Goal: Task Accomplishment & Management: Manage account settings

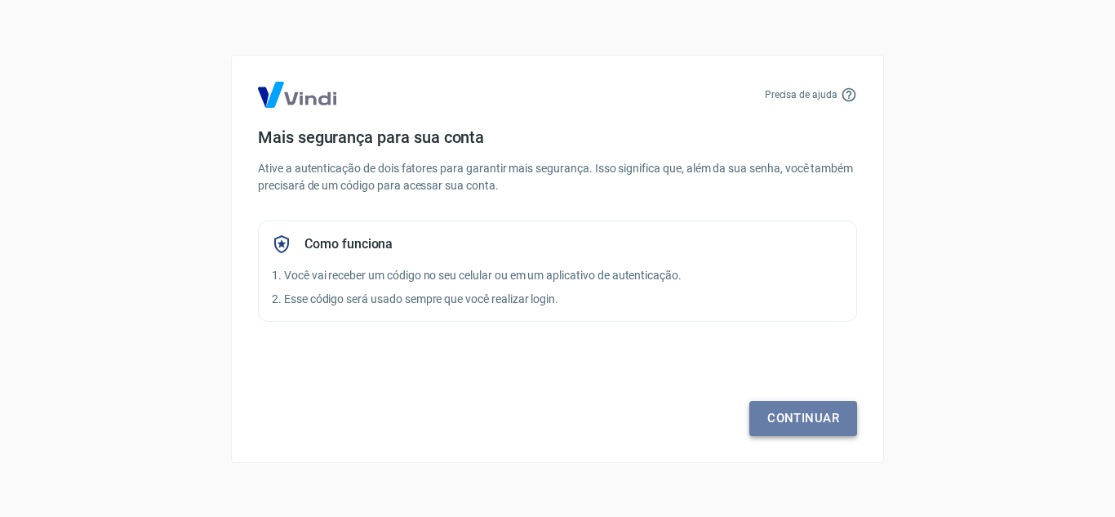
click at [792, 420] on link "Continuar" at bounding box center [803, 418] width 108 height 34
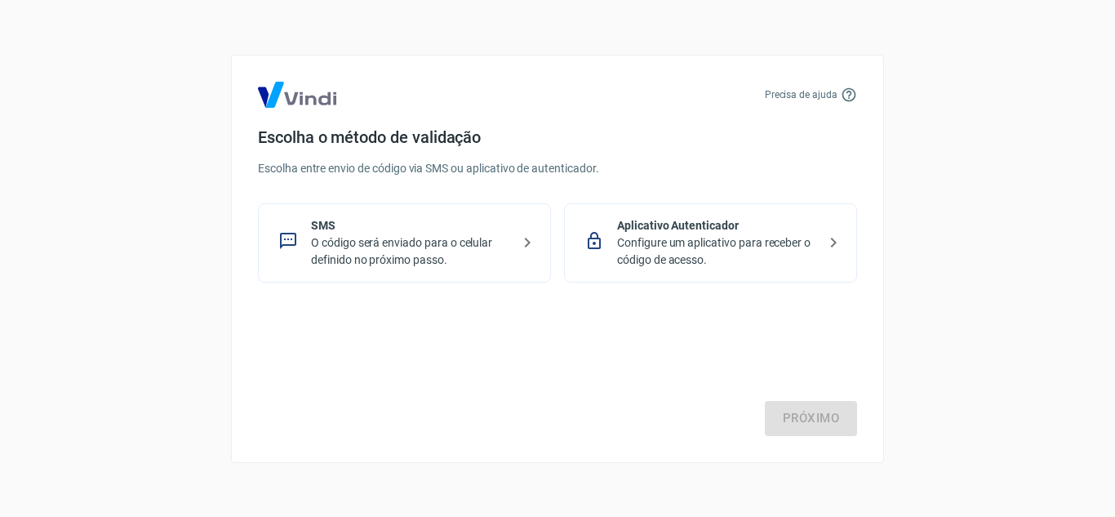
click at [362, 244] on p "O código será enviado para o celular definido no próximo passo." at bounding box center [411, 251] width 200 height 34
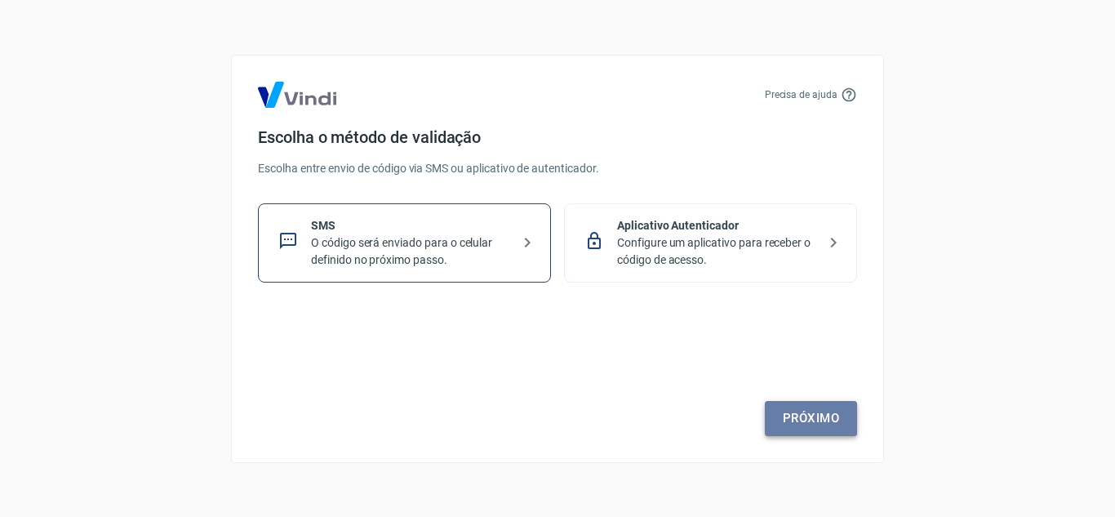
click at [810, 421] on link "Próximo" at bounding box center [811, 418] width 92 height 34
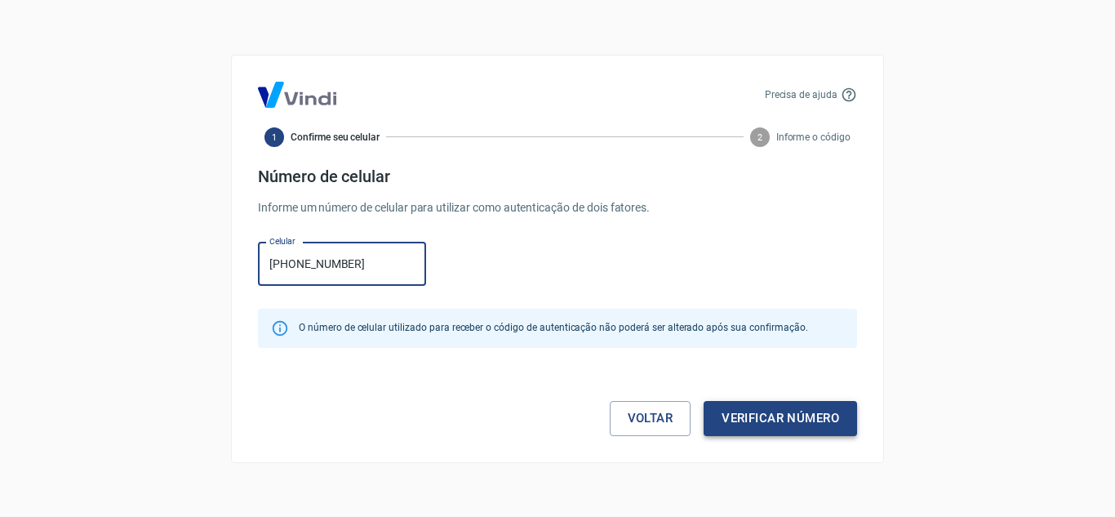
type input "[PHONE_NUMBER]"
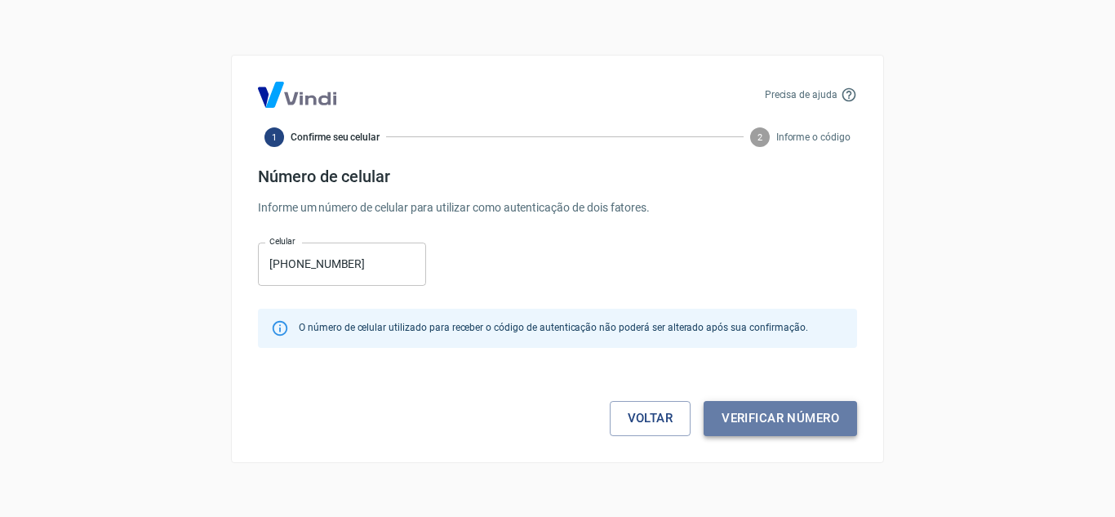
click at [777, 423] on button "Verificar número" at bounding box center [780, 418] width 153 height 34
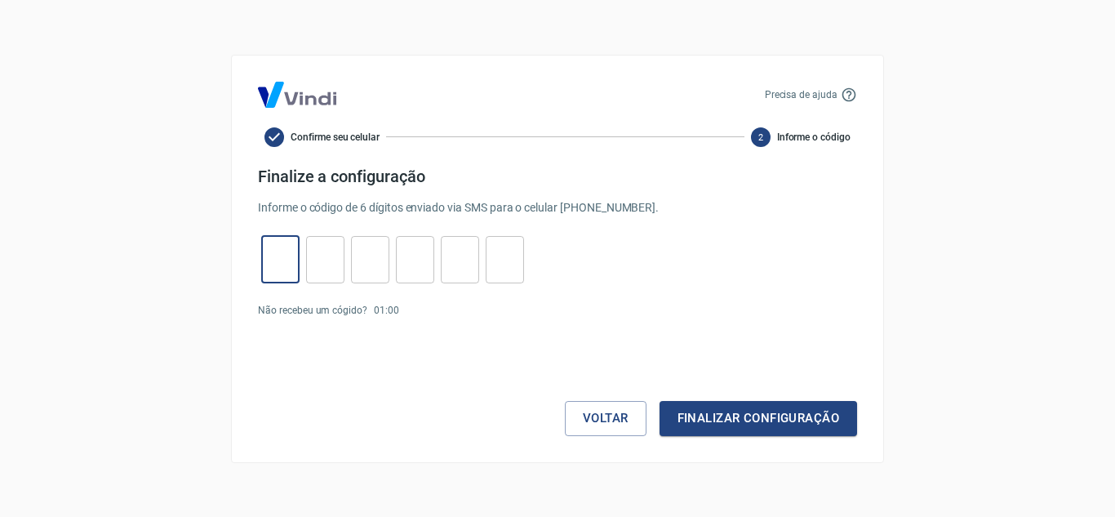
click at [278, 261] on input "tel" at bounding box center [280, 259] width 38 height 35
type input "9"
type input "1"
type input "6"
type input "9"
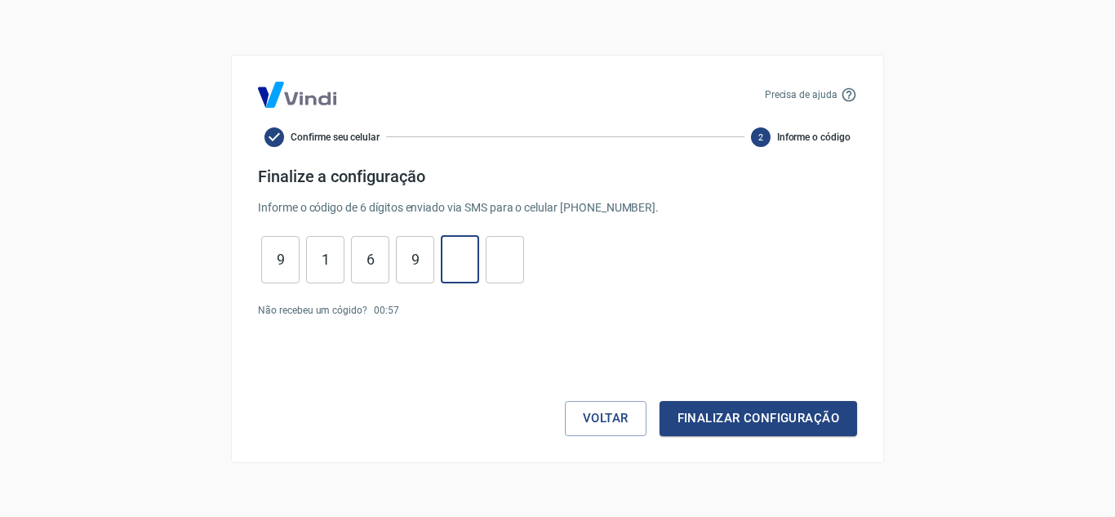
type input "1"
type input "6"
click at [747, 413] on button "Finalizar configuração" at bounding box center [759, 418] width 198 height 34
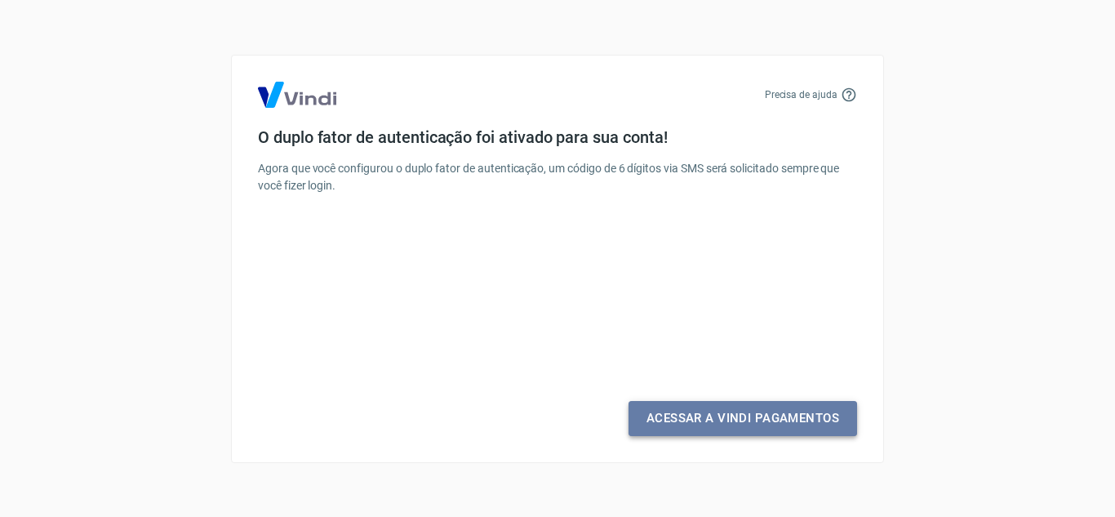
click at [747, 413] on link "Acessar a Vindi Pagamentos" at bounding box center [743, 418] width 229 height 34
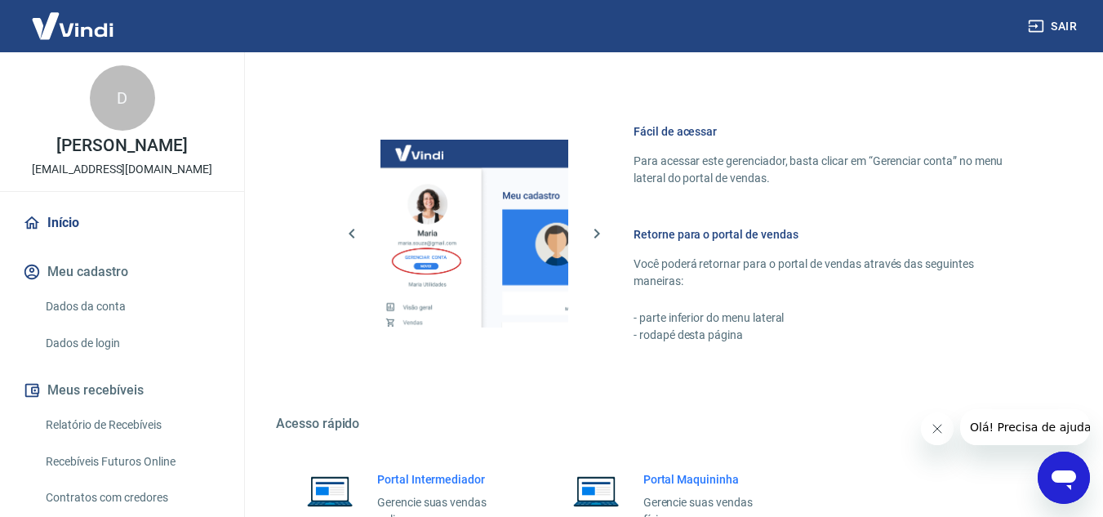
scroll to position [747, 0]
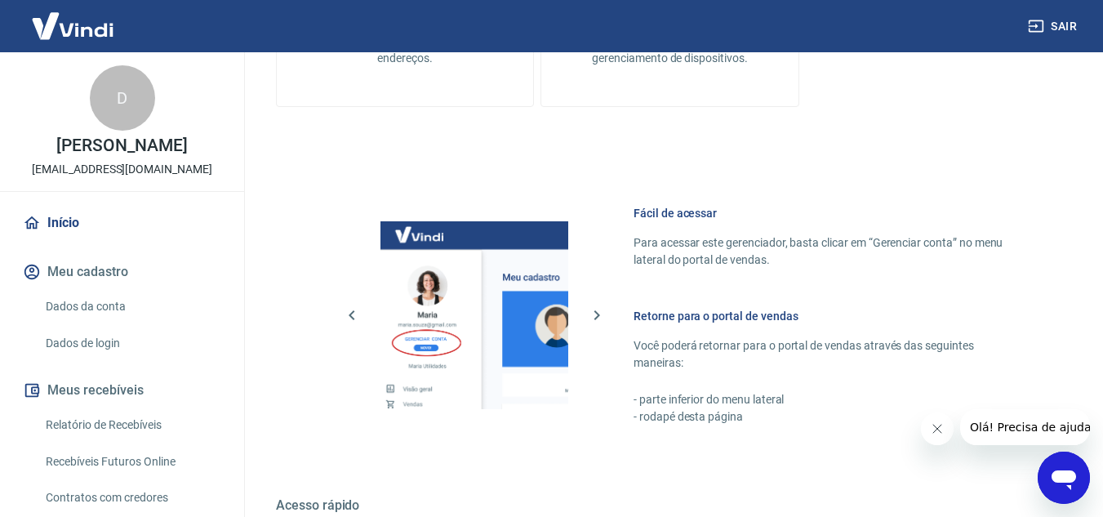
click at [69, 224] on link "Início" at bounding box center [122, 223] width 205 height 36
click at [87, 304] on link "Dados da conta" at bounding box center [131, 306] width 185 height 33
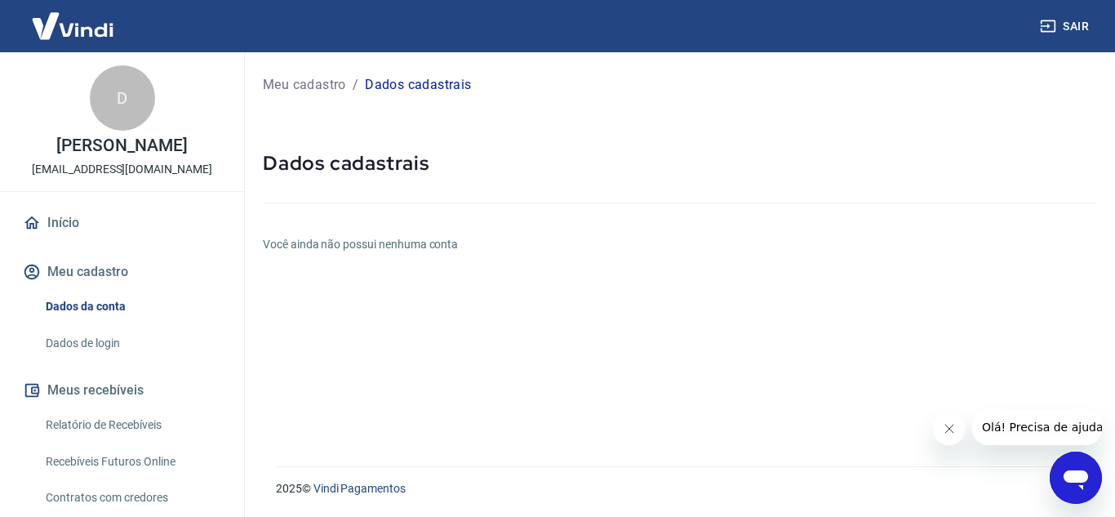
scroll to position [82, 0]
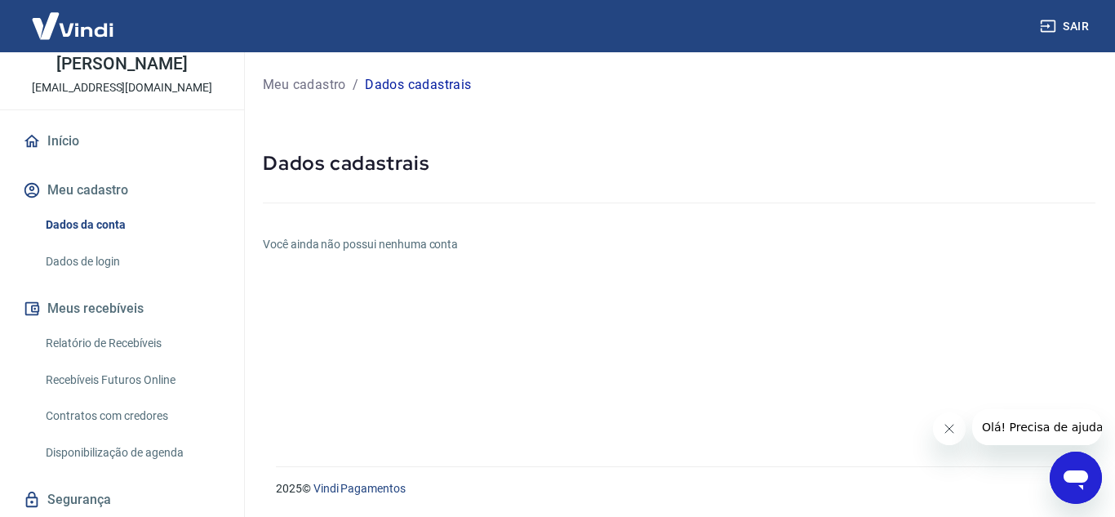
click at [122, 306] on button "Meus recebíveis" at bounding box center [122, 309] width 205 height 36
